Goal: Information Seeking & Learning: Learn about a topic

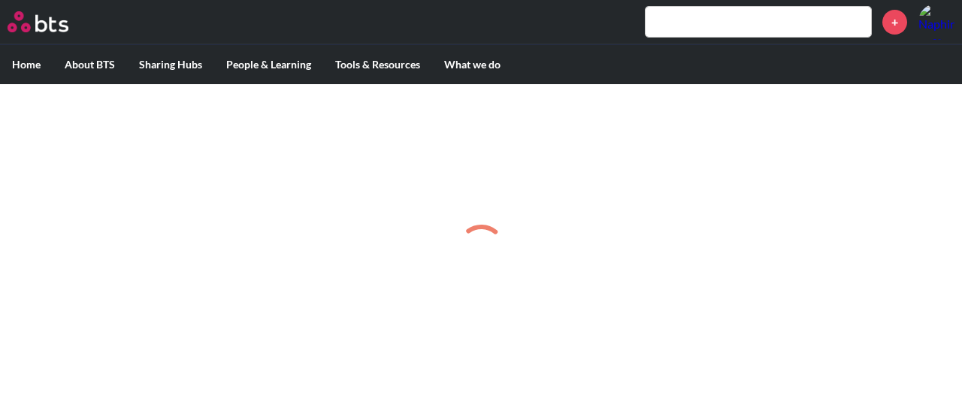
click at [720, 26] on input "text" at bounding box center [759, 22] width 226 height 30
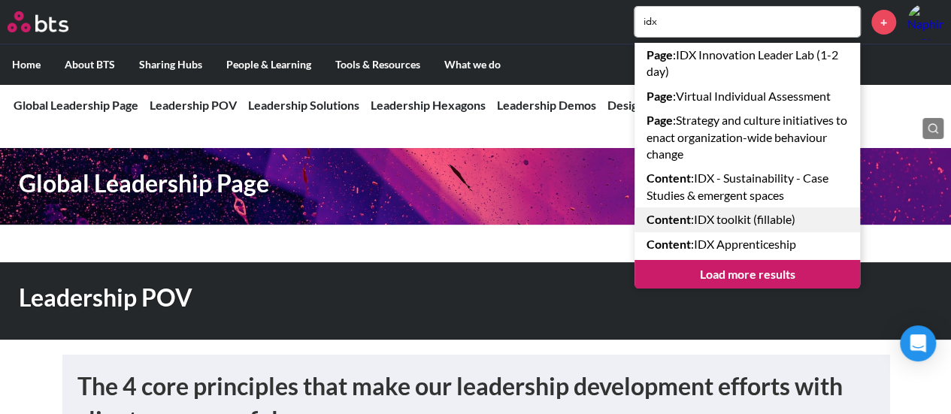
type input "idx"
click at [794, 224] on link "Content : IDX toolkit (fillable)" at bounding box center [748, 220] width 226 height 24
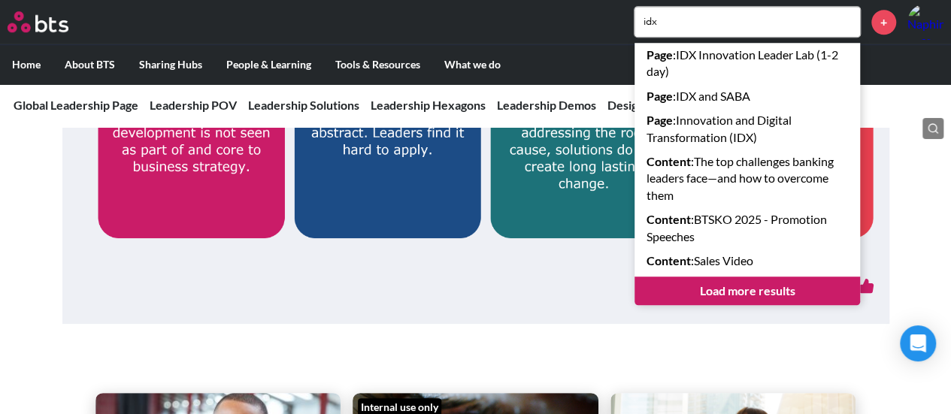
scroll to position [752, 0]
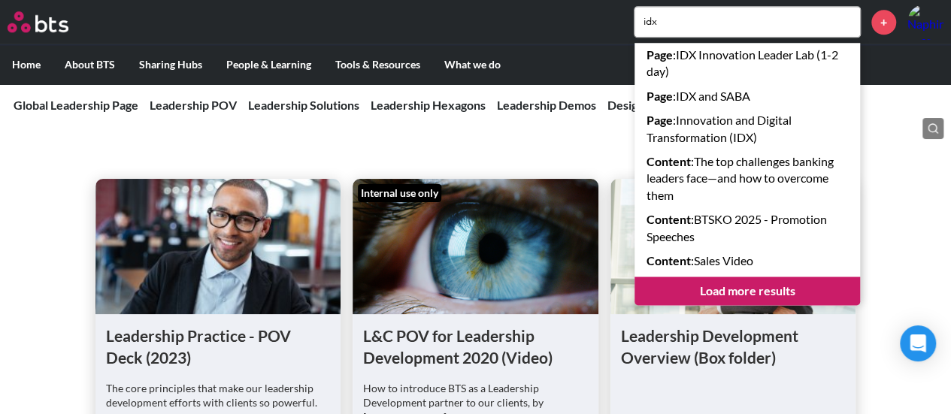
scroll to position [902, 0]
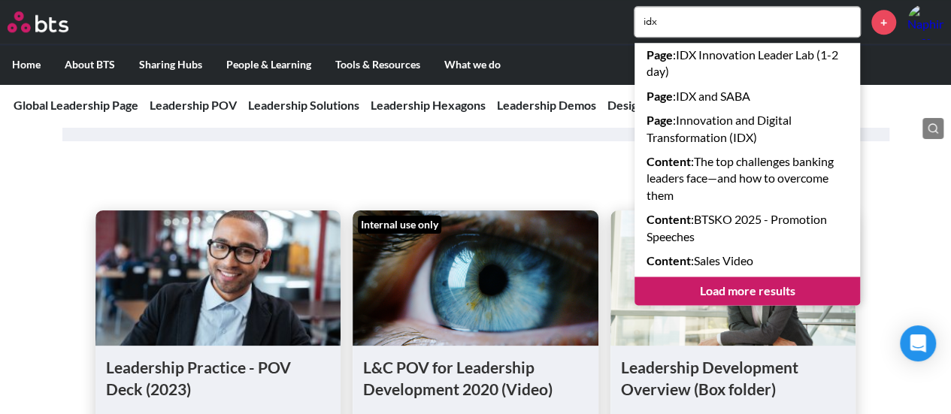
click at [16, 306] on div "Leadership Practice - POV Deck (2023) The core principles that make our leaders…" at bounding box center [475, 355] width 951 height 398
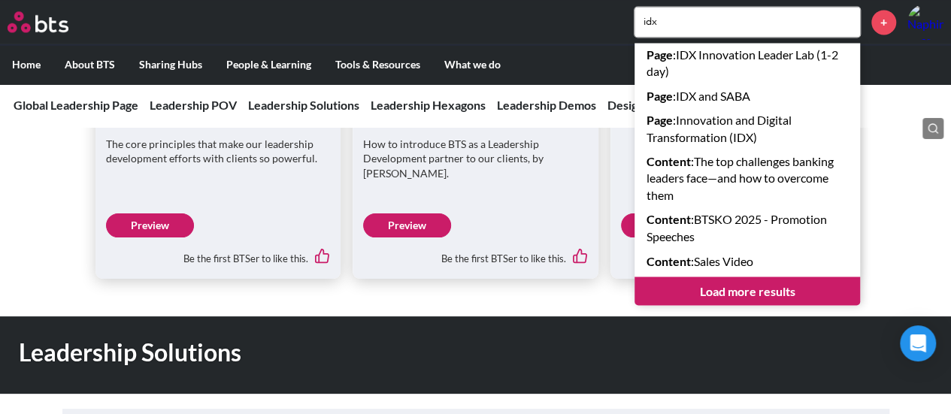
scroll to position [1203, 0]
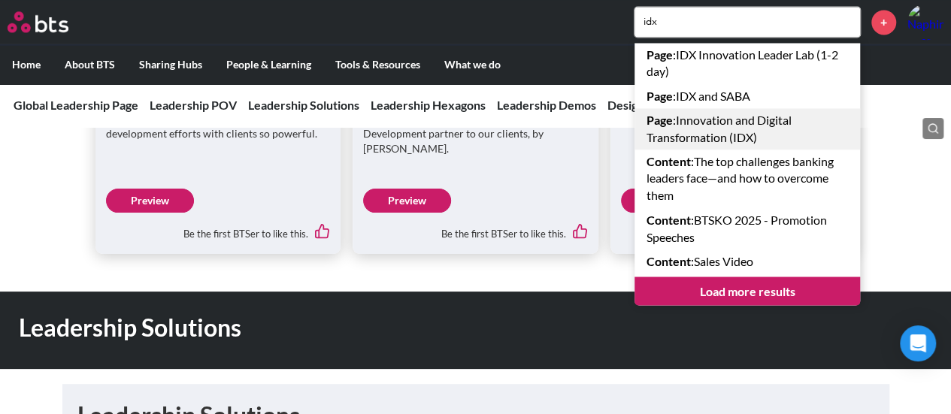
click at [770, 135] on link "Page : Innovation and Digital Transformation (IDX)" at bounding box center [748, 128] width 226 height 41
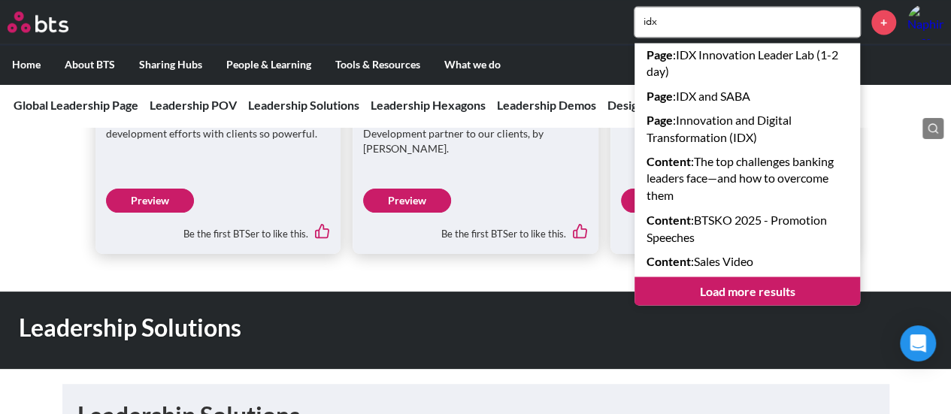
drag, startPoint x: 425, startPoint y: 320, endPoint x: 428, endPoint y: 308, distance: 12.4
click at [425, 317] on h1 "Leadership Solutions" at bounding box center [338, 328] width 639 height 34
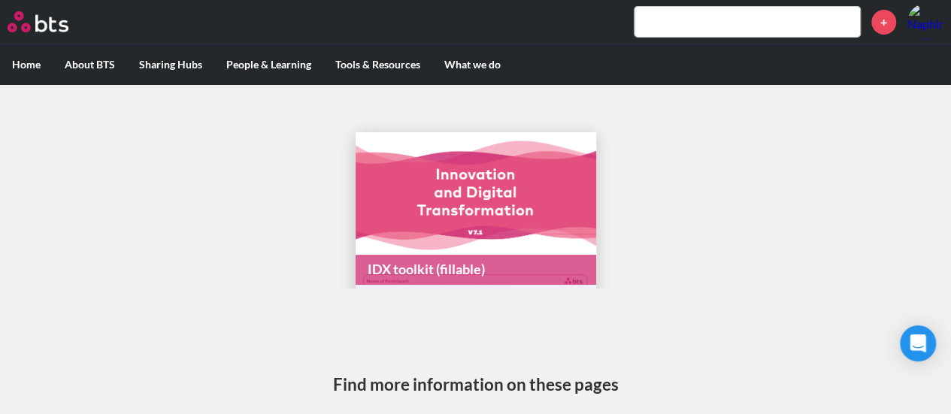
click at [753, 13] on input "text" at bounding box center [748, 22] width 226 height 30
click at [729, 22] on input "text" at bounding box center [748, 22] width 226 height 30
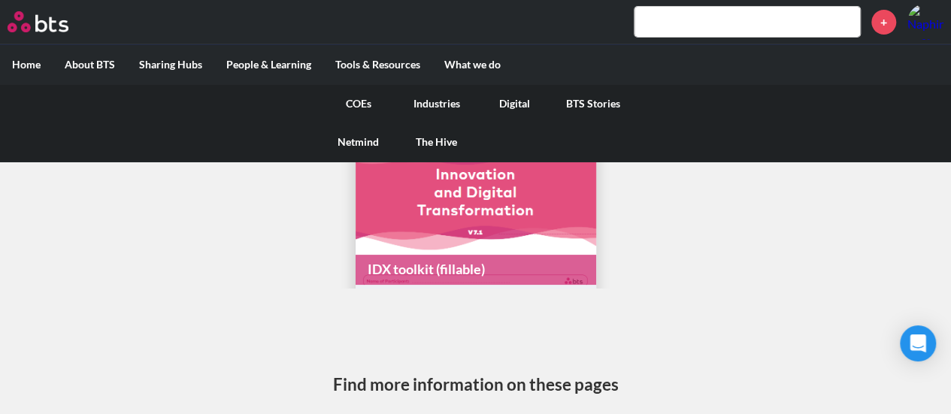
click at [358, 103] on link "COEs" at bounding box center [359, 103] width 78 height 39
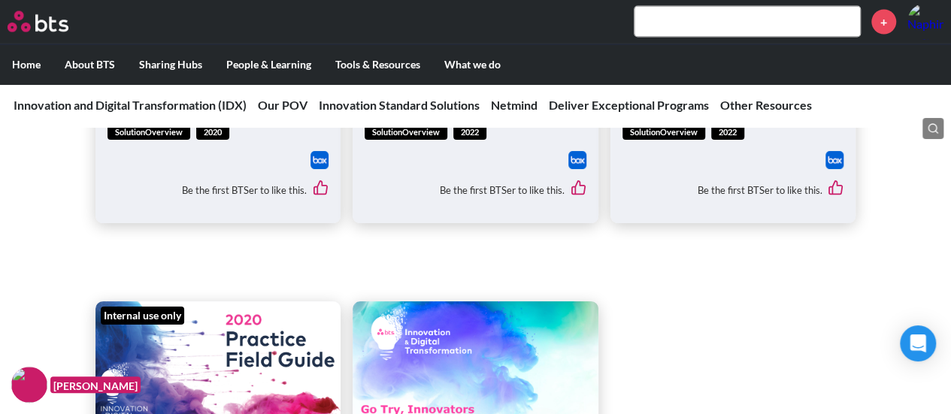
scroll to position [4060, 0]
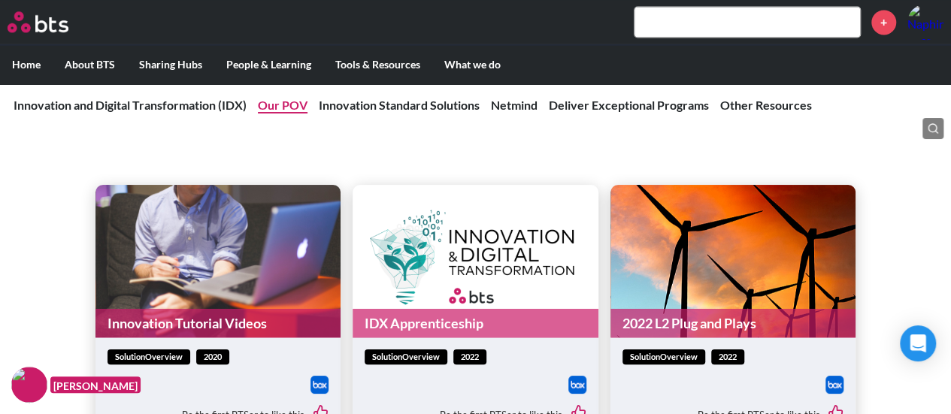
click at [271, 101] on link "Our POV" at bounding box center [283, 105] width 50 height 14
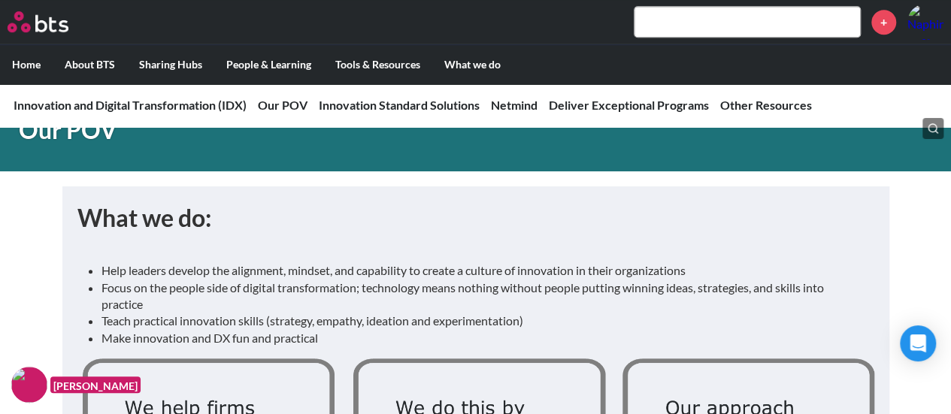
scroll to position [650, 0]
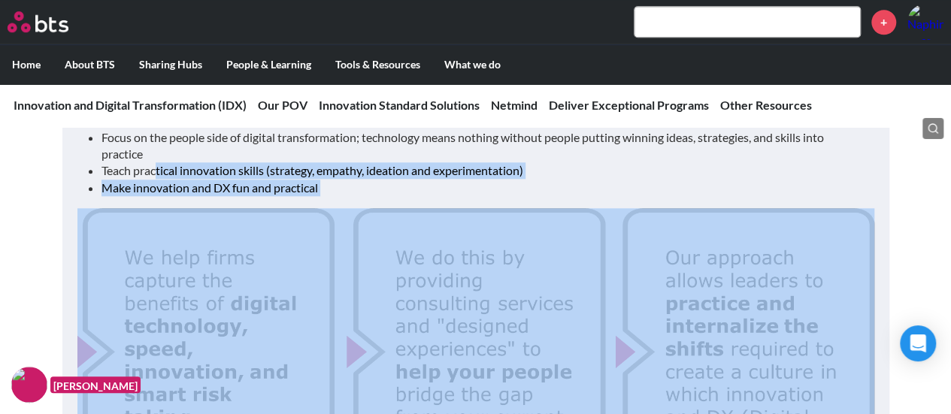
drag, startPoint x: 156, startPoint y: 164, endPoint x: 347, endPoint y: 208, distance: 195.3
click at [347, 208] on div "Help leaders develop the alignment, mindset, and capability to create a culture…" at bounding box center [475, 310] width 797 height 420
click at [232, 257] on img at bounding box center [475, 357] width 797 height 298
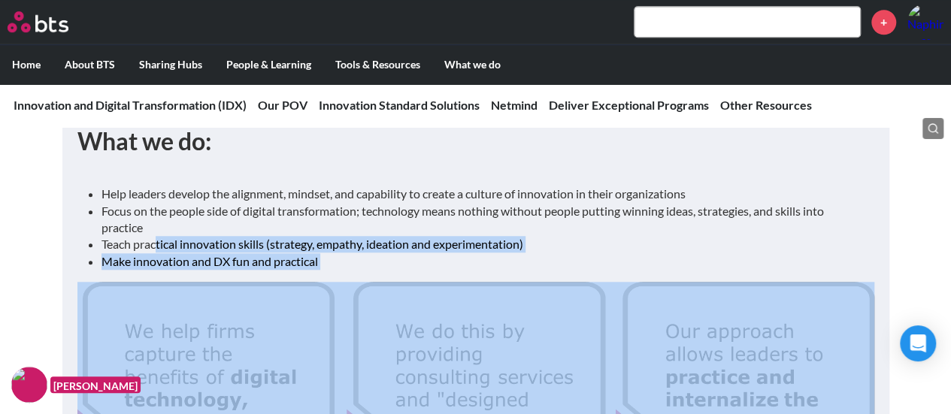
scroll to position [575, 0]
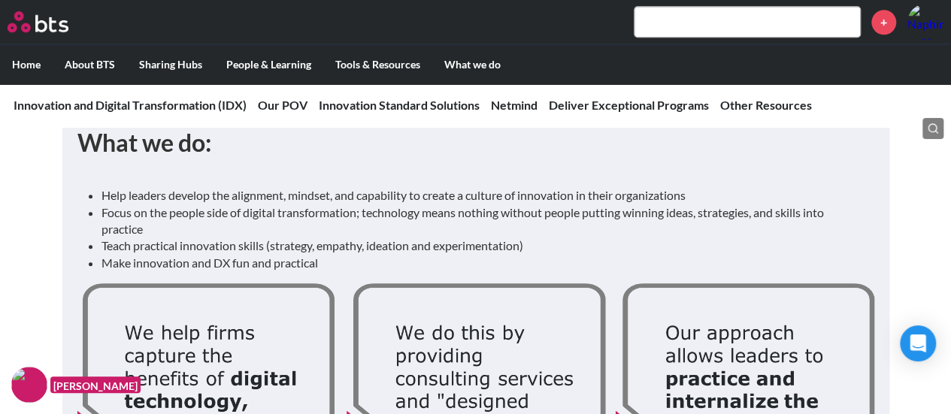
click at [158, 231] on li "Focus on the people side of digital transformation; technology means nothing wi…" at bounding box center [482, 222] width 761 height 34
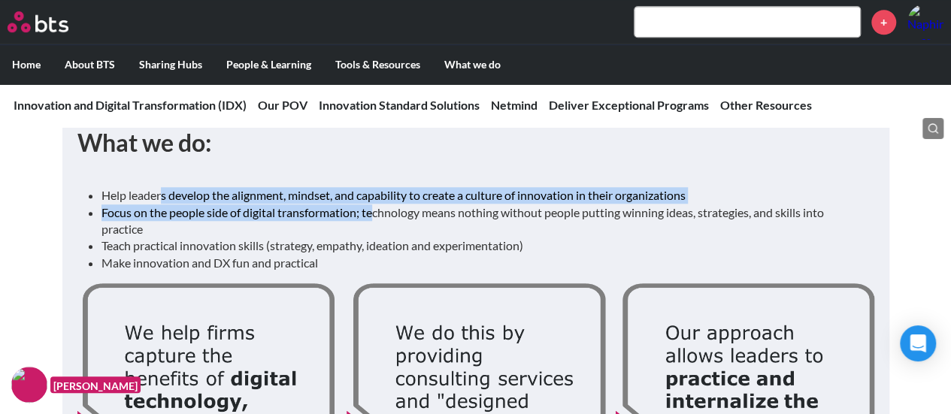
drag, startPoint x: 165, startPoint y: 195, endPoint x: 373, endPoint y: 211, distance: 208.2
click at [371, 208] on ul "Help leaders develop the alignment, mindset, and capability to create a culture…" at bounding box center [482, 229] width 761 height 84
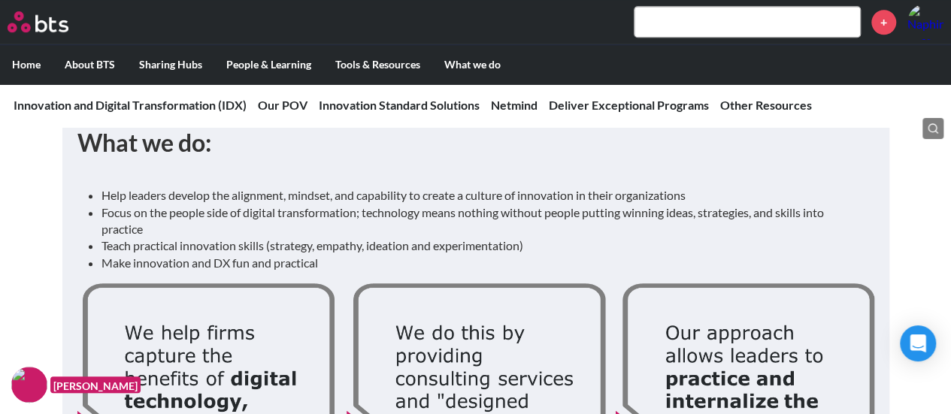
click at [356, 232] on li "Focus on the people side of digital transformation; technology means nothing wi…" at bounding box center [482, 222] width 761 height 34
drag, startPoint x: 150, startPoint y: 258, endPoint x: 329, endPoint y: 253, distance: 178.3
click at [295, 256] on li "Make innovation and DX fun and practical" at bounding box center [482, 263] width 761 height 17
click at [338, 252] on li "Teach practical innovation skills (strategy, empathy, ideation and experimentat…" at bounding box center [482, 246] width 761 height 17
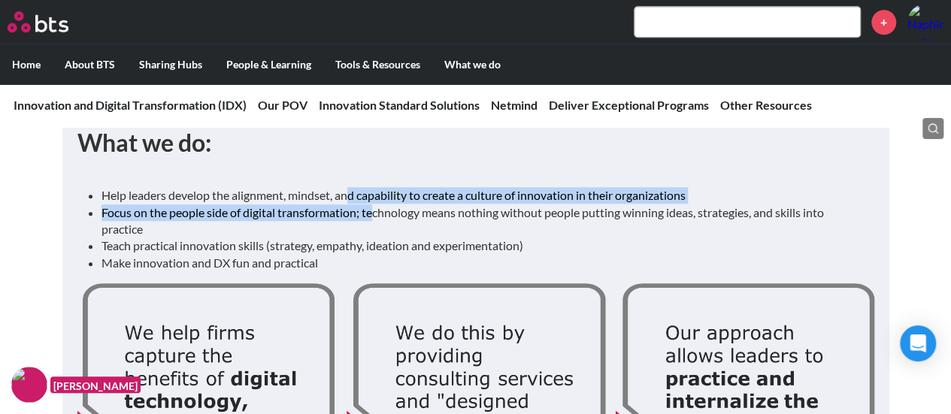
drag, startPoint x: 351, startPoint y: 199, endPoint x: 373, endPoint y: 204, distance: 22.3
click at [373, 204] on ul "Help leaders develop the alignment, mindset, and capability to create a culture…" at bounding box center [482, 229] width 761 height 84
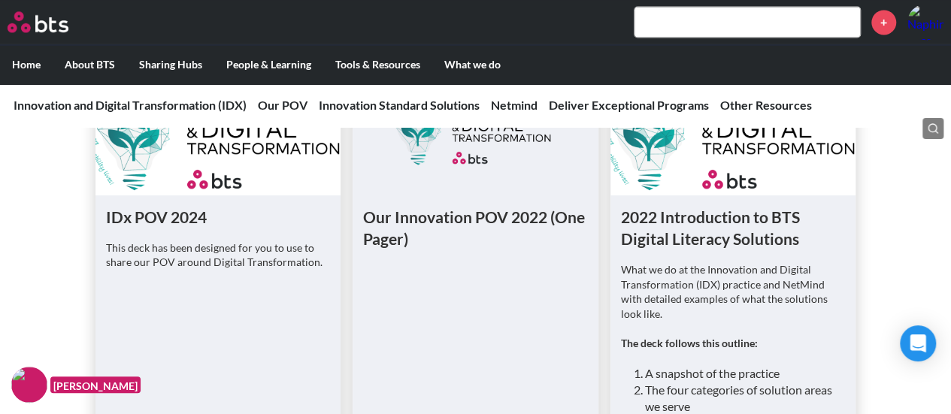
click at [212, 247] on p "This deck has been designed for you to use to share our POV around Digital Tran…" at bounding box center [218, 254] width 225 height 29
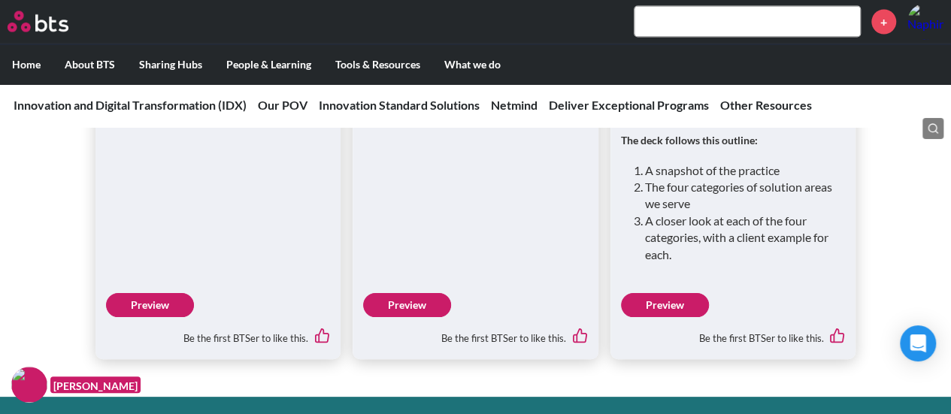
scroll to position [1477, 0]
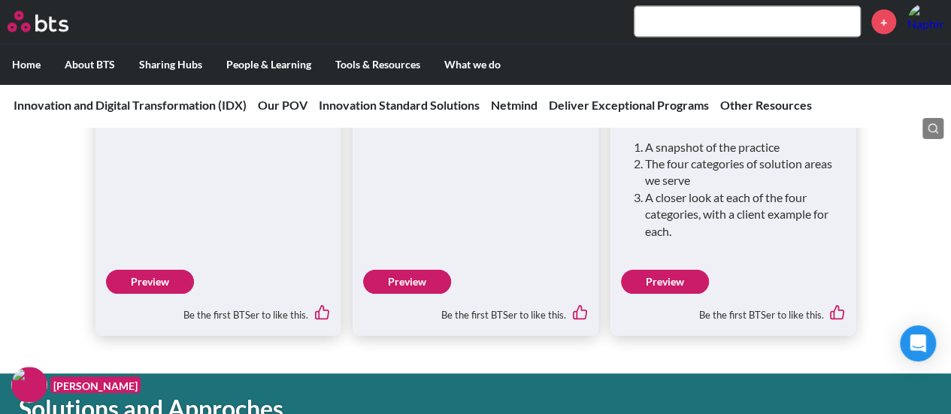
click at [165, 270] on link "Preview" at bounding box center [150, 282] width 88 height 24
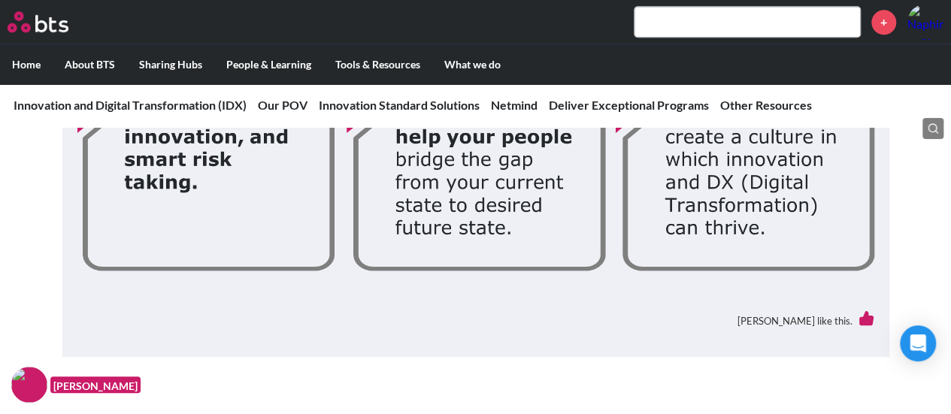
scroll to position [876, 0]
